Goal: Information Seeking & Learning: Understand process/instructions

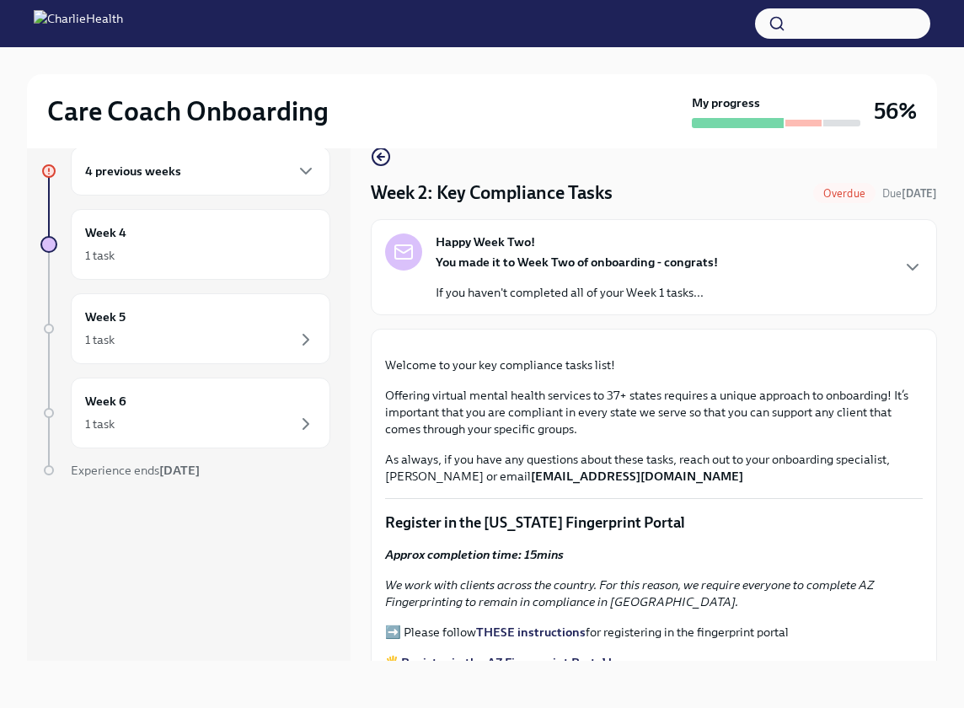
scroll to position [29, 0]
click at [383, 154] on icon "button" at bounding box center [381, 157] width 20 height 20
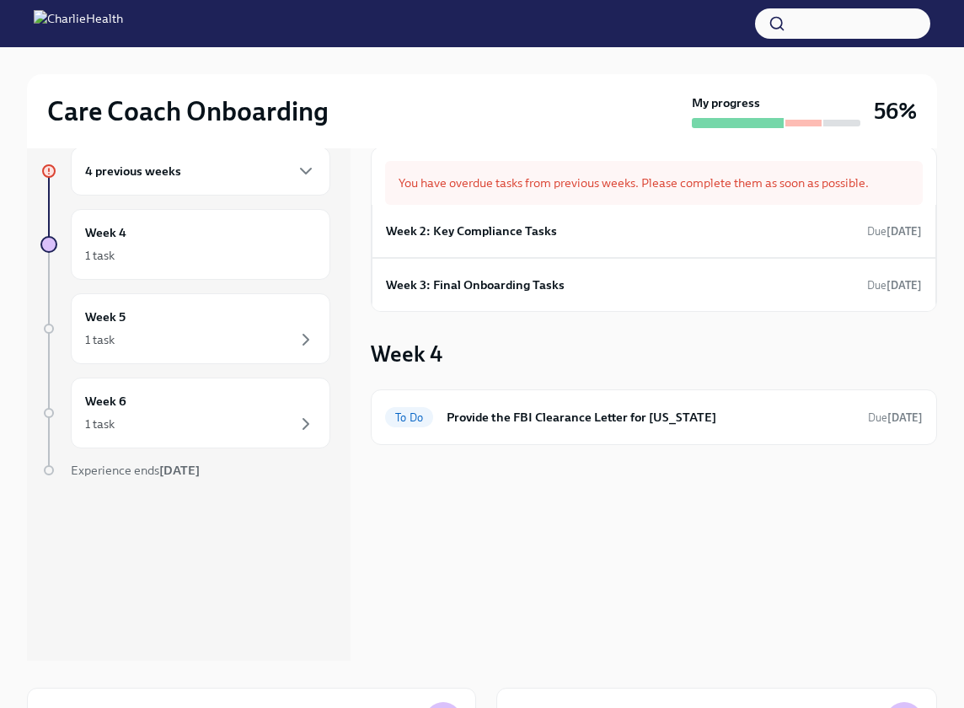
click at [99, 174] on h6 "4 previous weeks" at bounding box center [133, 171] width 96 height 19
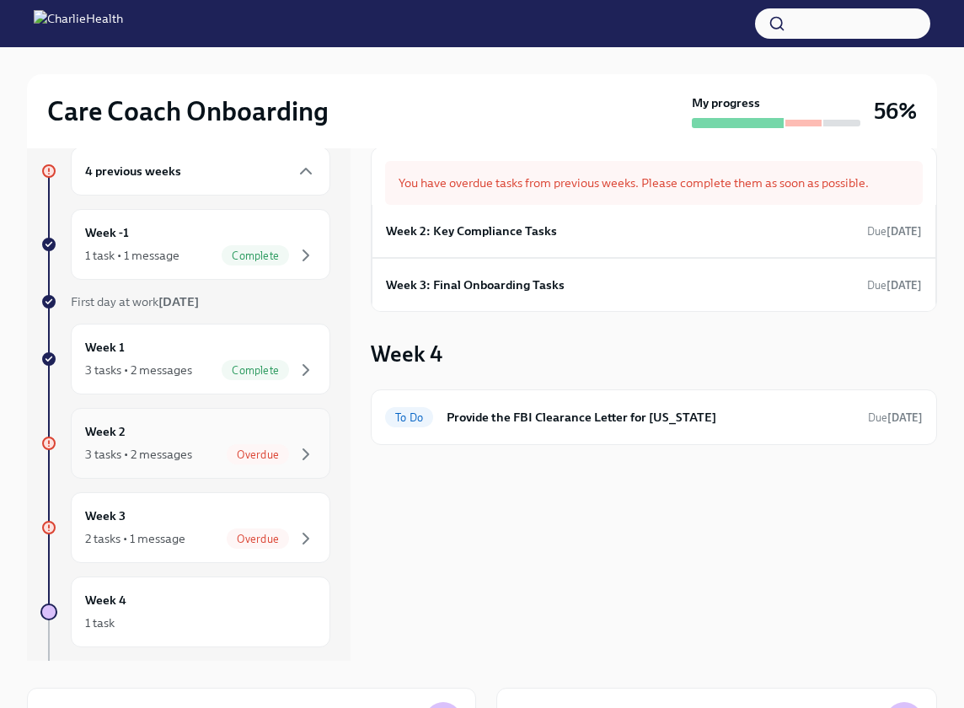
click at [175, 452] on div "3 tasks • 2 messages" at bounding box center [138, 454] width 107 height 17
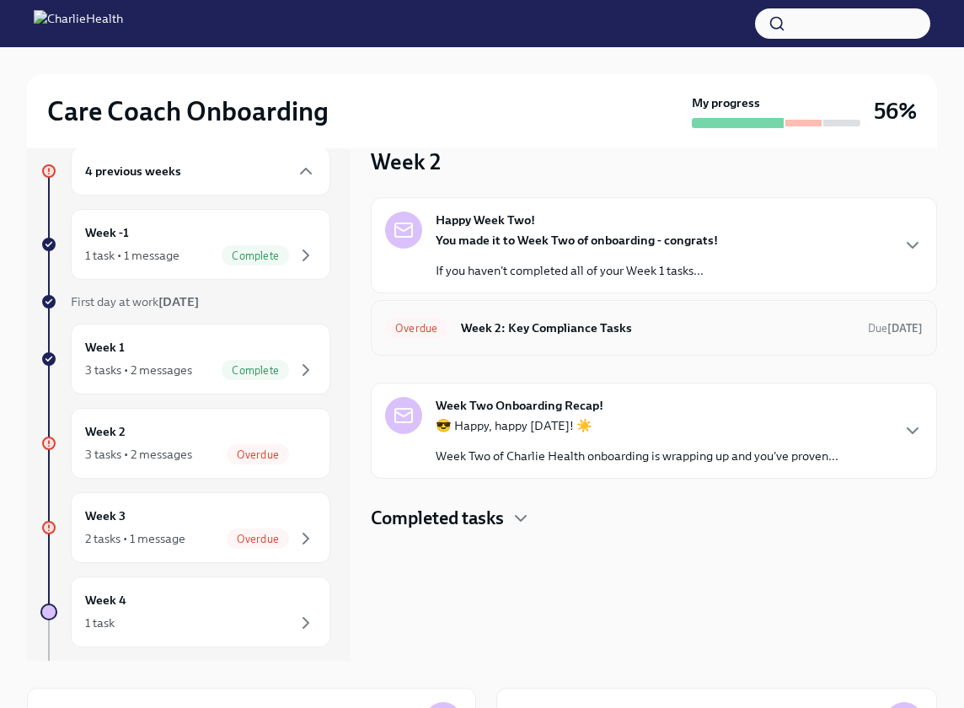
click at [629, 330] on h6 "Week 2: Key Compliance Tasks" at bounding box center [658, 328] width 394 height 19
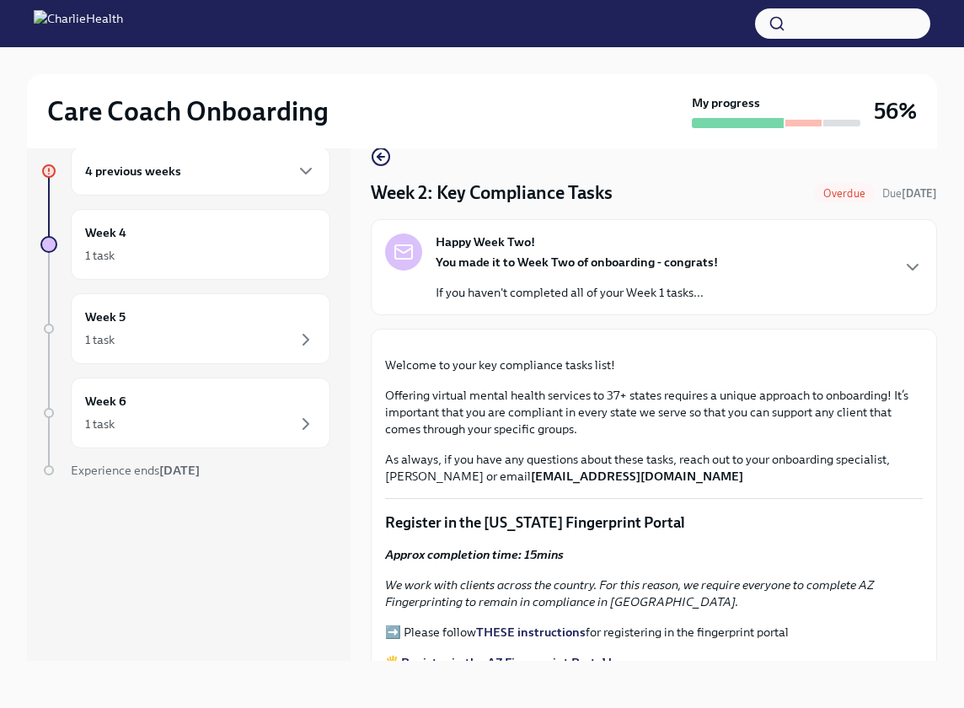
scroll to position [29, 0]
click at [905, 262] on icon "button" at bounding box center [913, 267] width 20 height 20
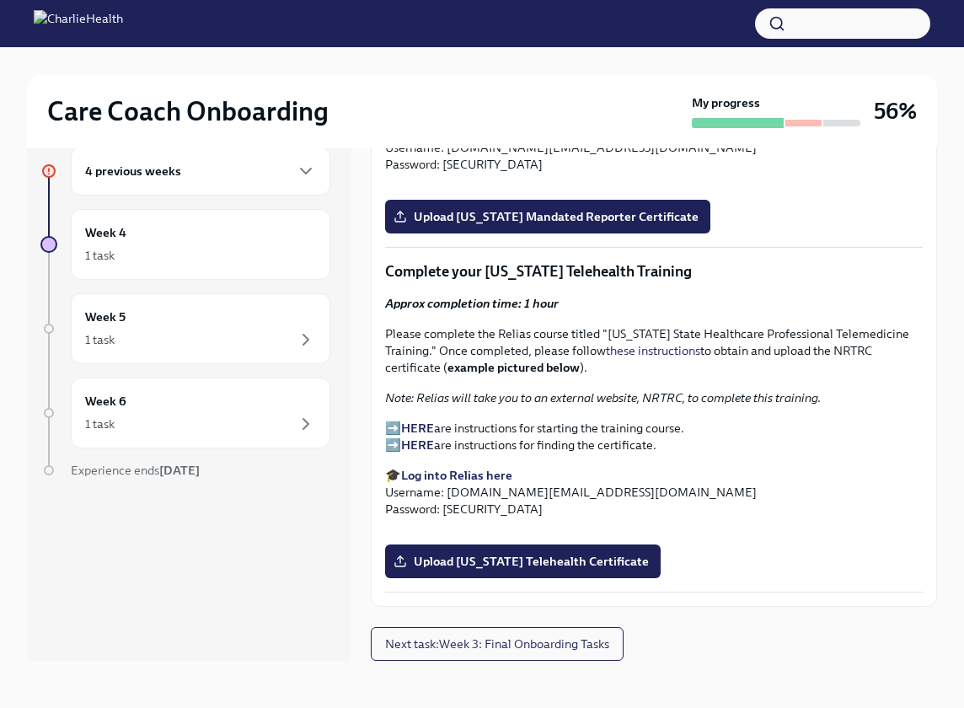
scroll to position [2200, 0]
